Goal: Task Accomplishment & Management: Manage account settings

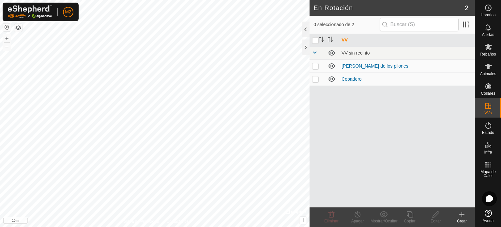
click at [318, 80] on p-checkbox at bounding box center [315, 78] width 7 height 5
click at [337, 218] on div "Eliminar" at bounding box center [332, 221] width 26 height 6
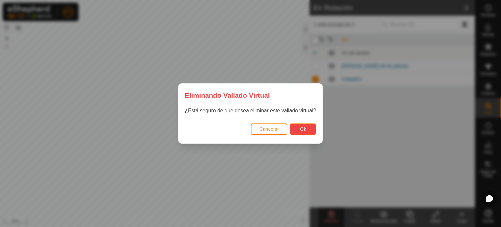
click at [303, 131] on span "Ok" at bounding box center [303, 128] width 6 height 5
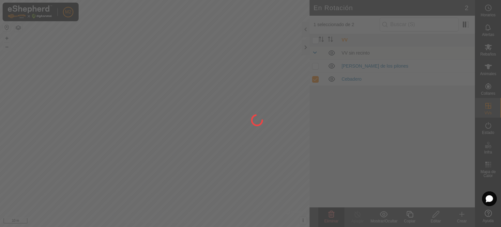
checkbox input "false"
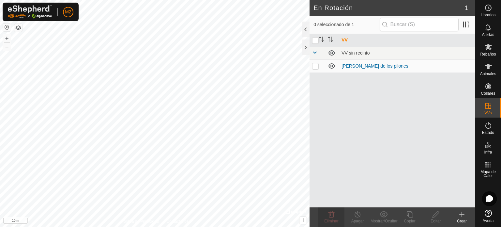
click at [461, 216] on icon at bounding box center [462, 214] width 8 height 8
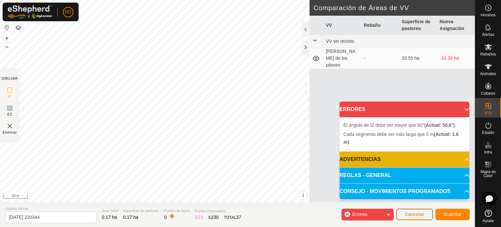
click at [410, 215] on span "Cancelar" at bounding box center [415, 214] width 20 height 5
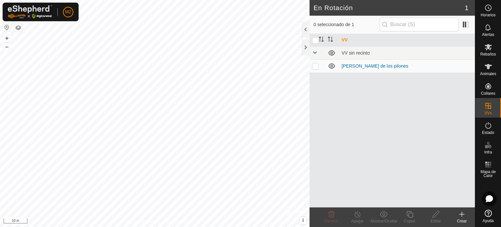
click at [463, 217] on icon at bounding box center [462, 214] width 8 height 8
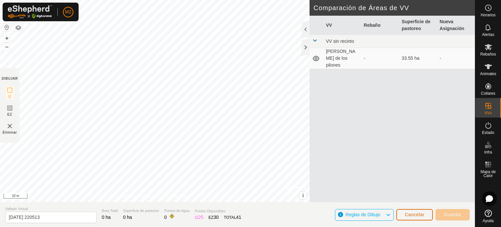
click at [418, 217] on button "Cancelar" at bounding box center [415, 214] width 37 height 11
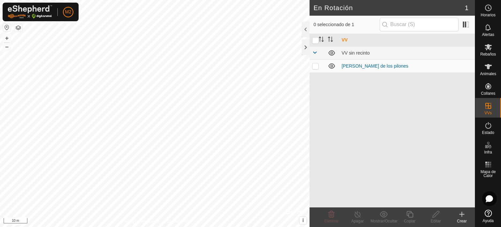
click at [460, 214] on icon at bounding box center [462, 214] width 8 height 8
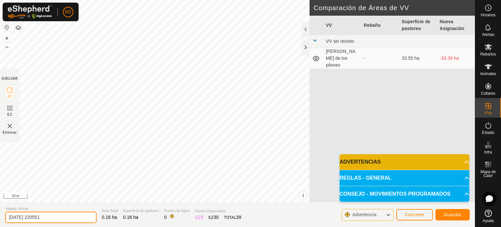
click at [68, 219] on input "[DATE] 220551" at bounding box center [50, 217] width 91 height 11
type input "2"
type input "Cebadero"
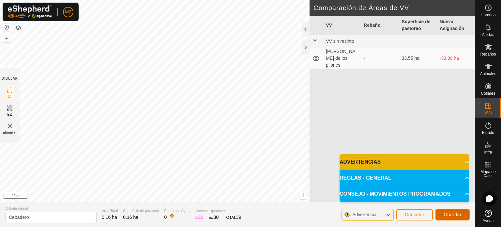
click at [444, 210] on button "Guardar" at bounding box center [453, 214] width 34 height 11
